Goal: Entertainment & Leisure: Browse casually

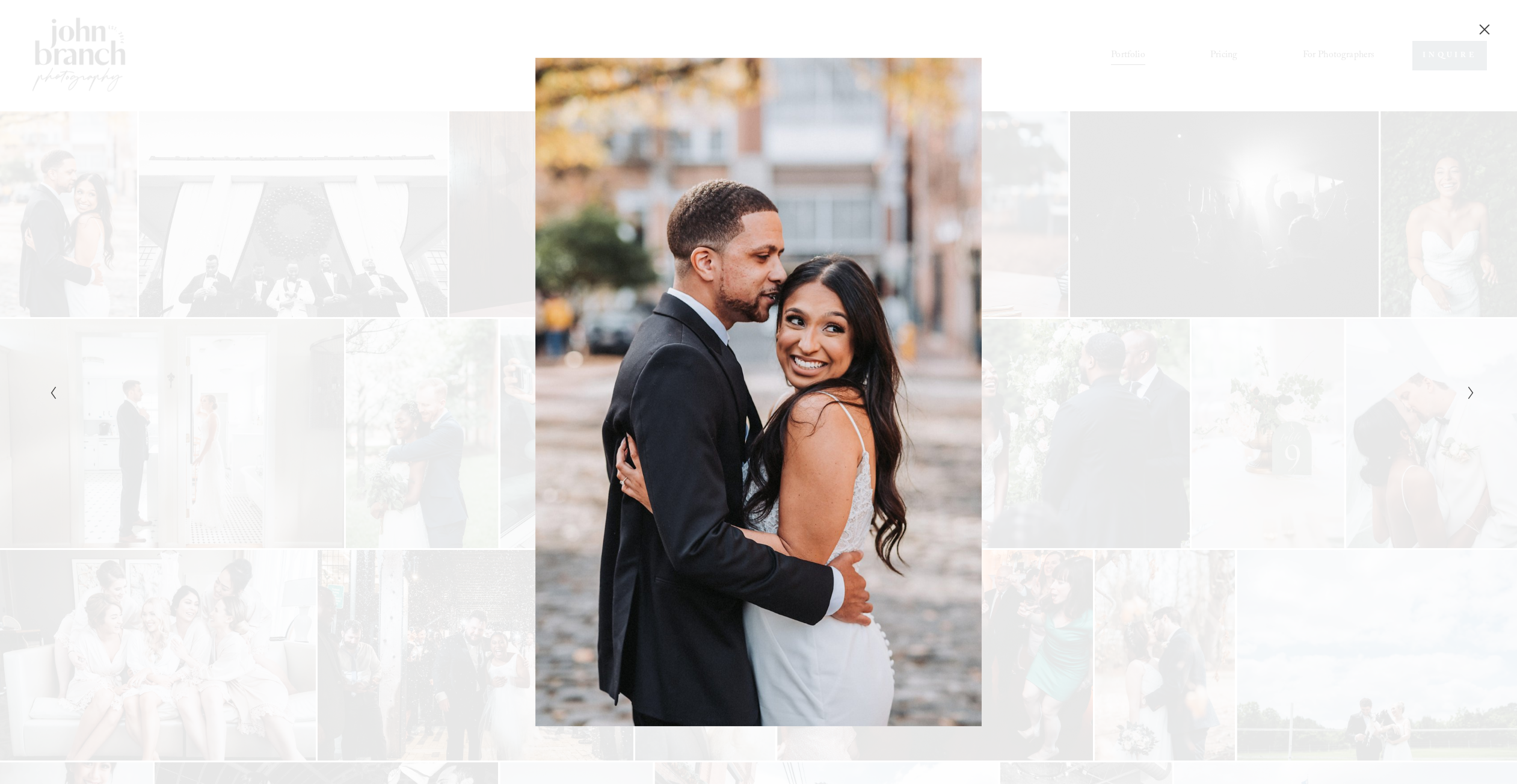
scroll to position [847, 0]
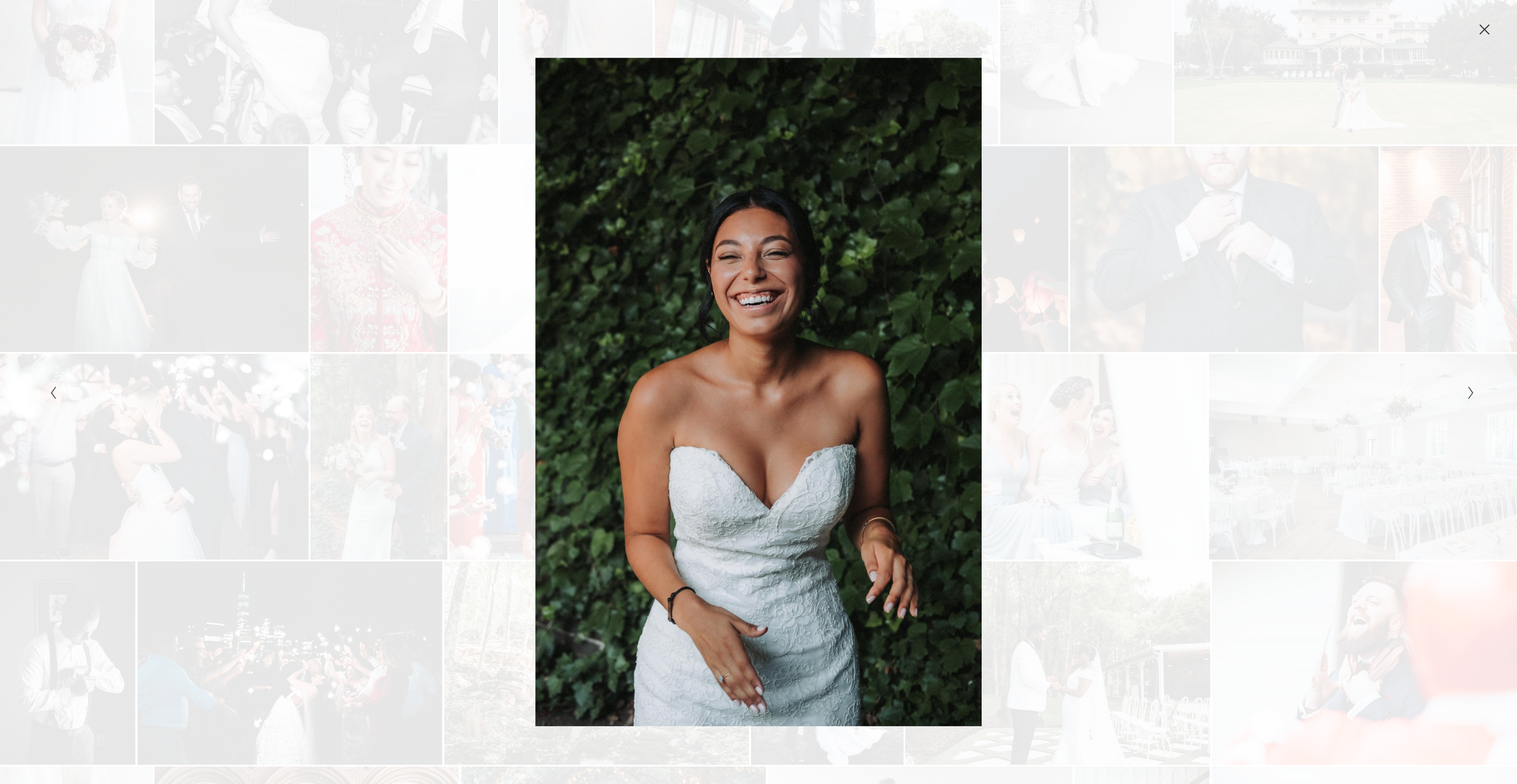
click at [929, 264] on div "Gallery" at bounding box center [1115, 392] width 713 height 669
